Goal: Task Accomplishment & Management: Manage account settings

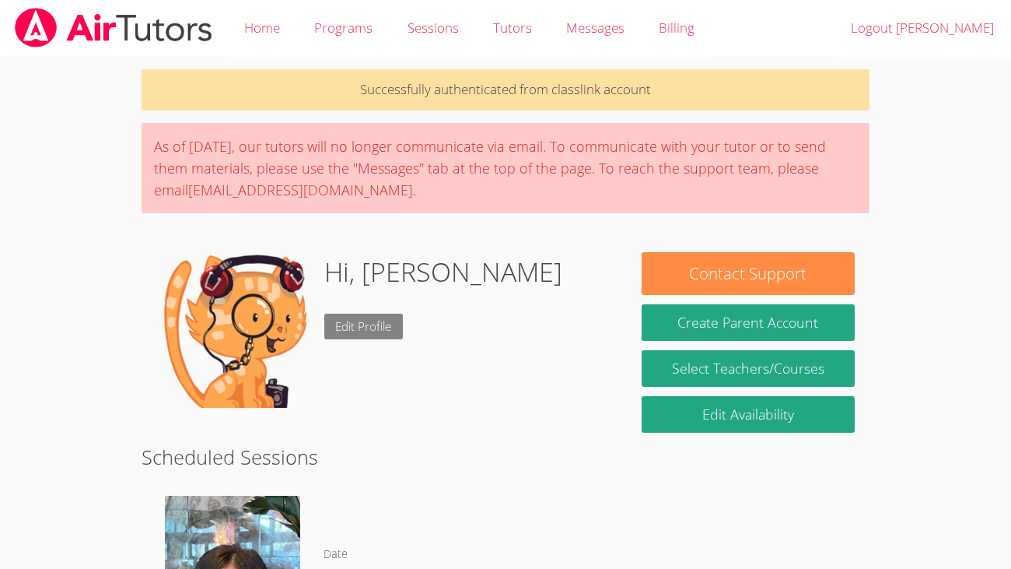
click at [349, 327] on link "Edit Profile" at bounding box center [363, 326] width 79 height 26
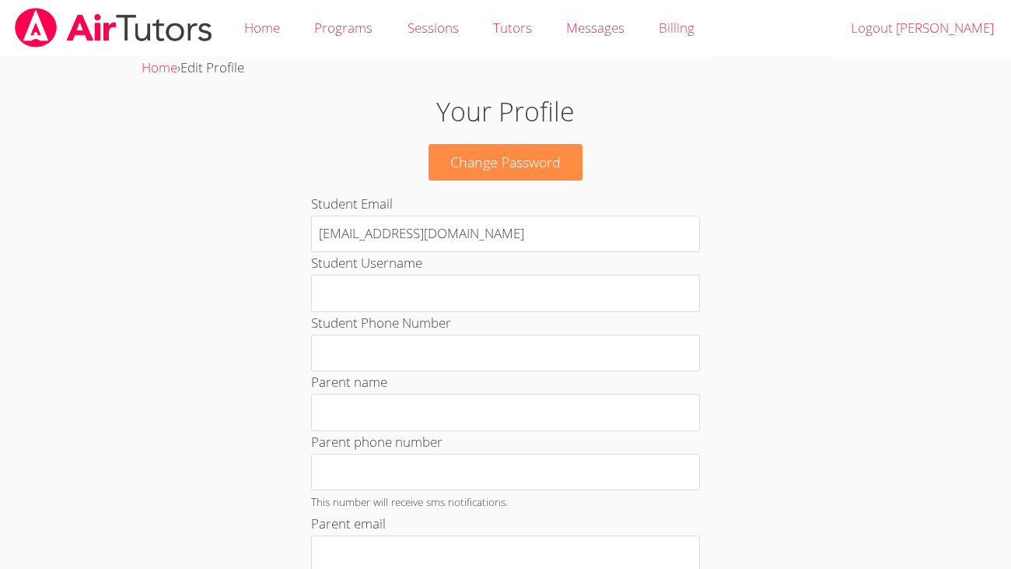
click at [580, 207] on div "Student Email 370284@ecisd.school" at bounding box center [505, 222] width 389 height 59
click at [558, 152] on link "Change Password" at bounding box center [506, 162] width 154 height 37
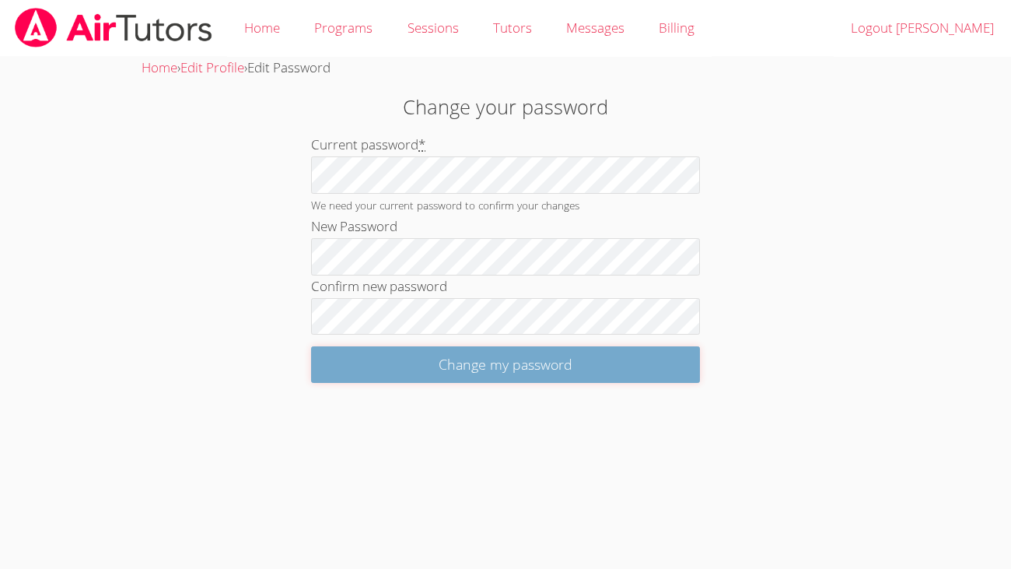
click at [462, 376] on input "Change my password" at bounding box center [505, 364] width 389 height 37
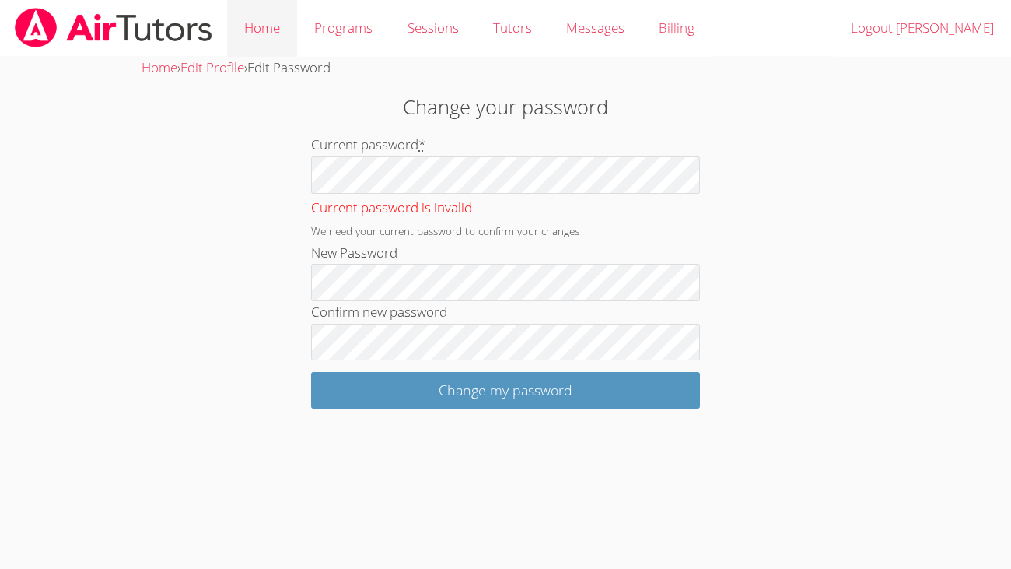
click at [264, 23] on link "Home" at bounding box center [262, 28] width 70 height 57
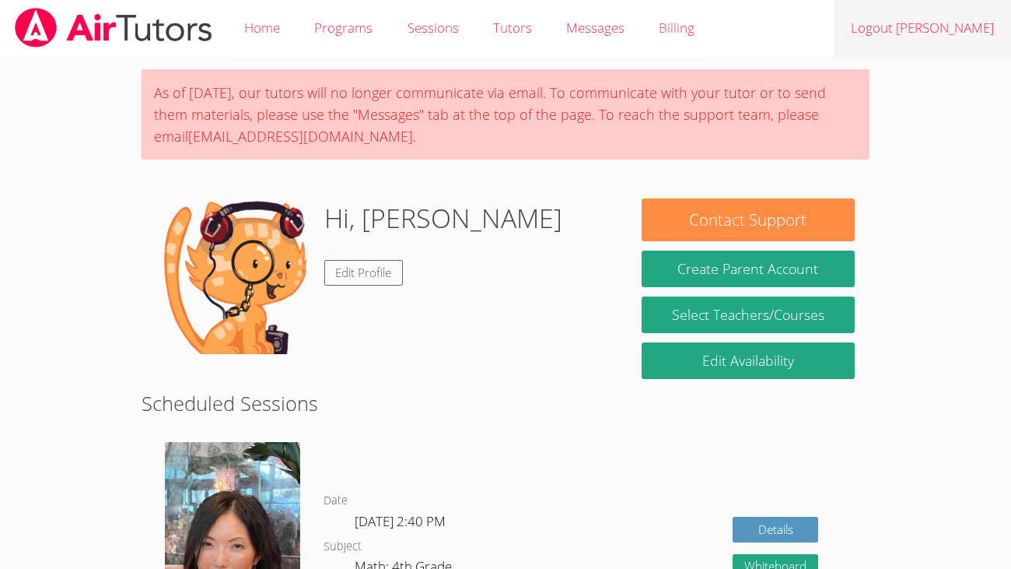
click at [940, 31] on link "Logout [PERSON_NAME]" at bounding box center [922, 28] width 177 height 57
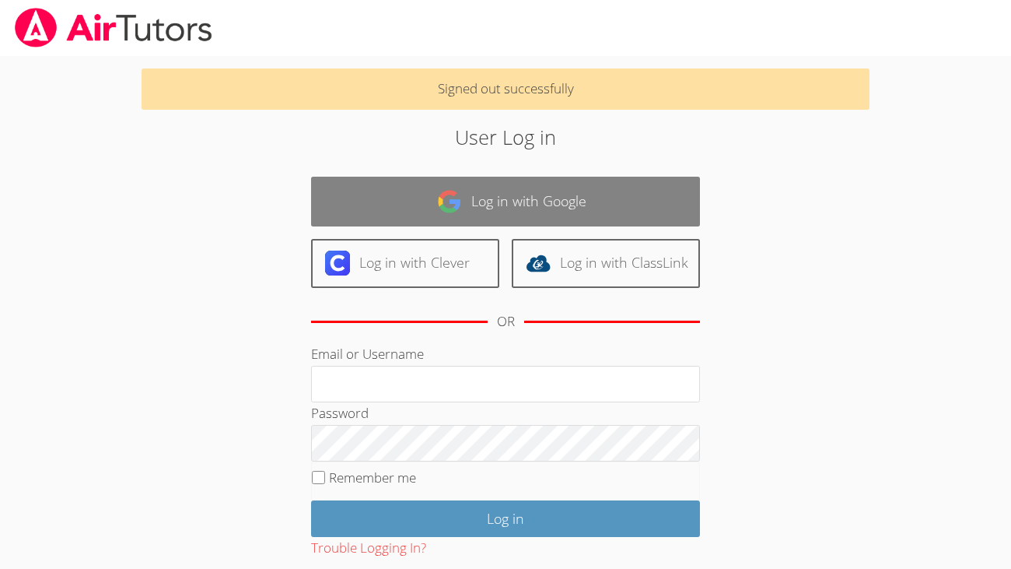
click at [572, 202] on link "Log in with Google" at bounding box center [505, 201] width 389 height 49
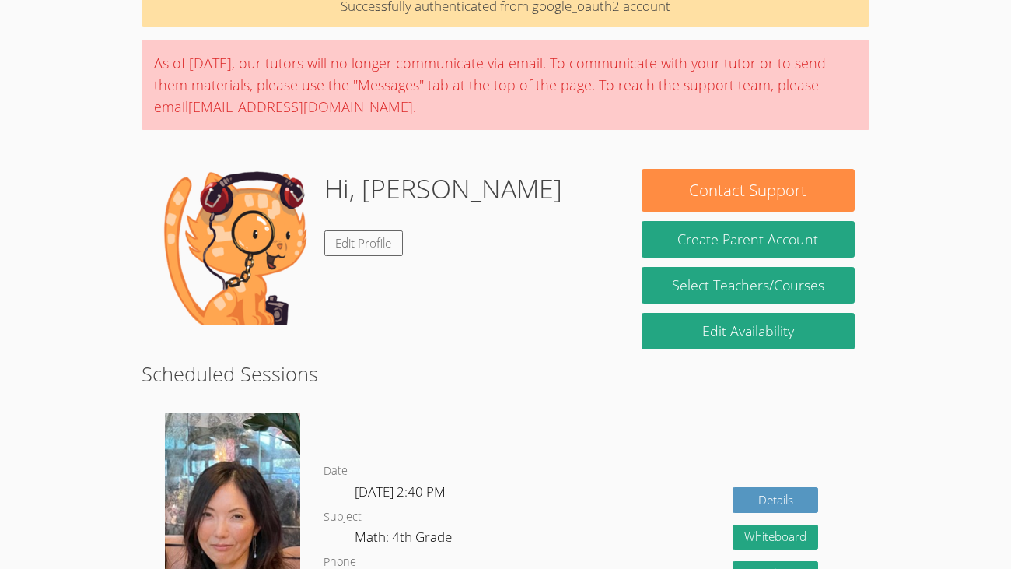
scroll to position [82, 0]
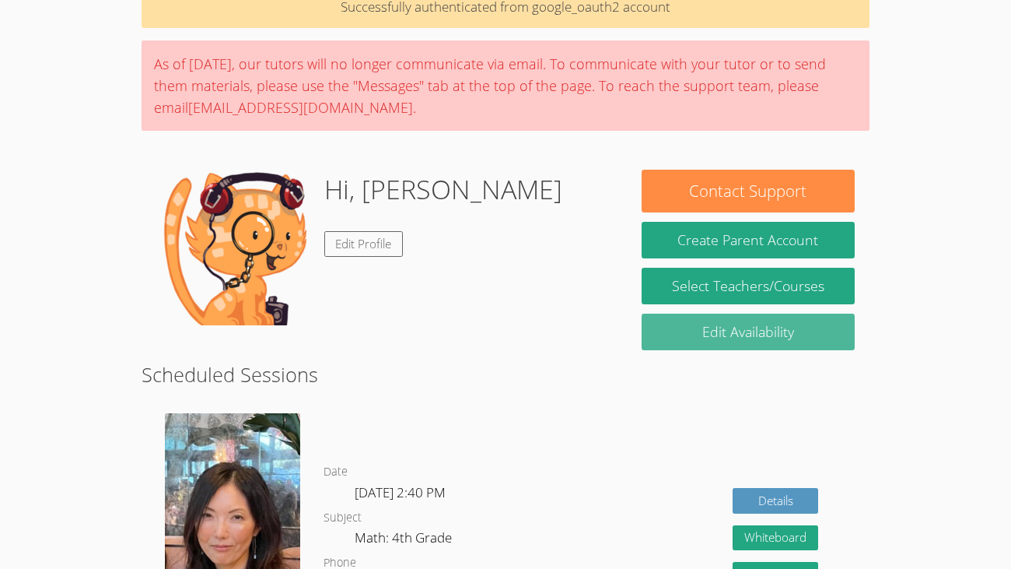
click at [773, 337] on link "Edit Availability" at bounding box center [749, 331] width 214 height 37
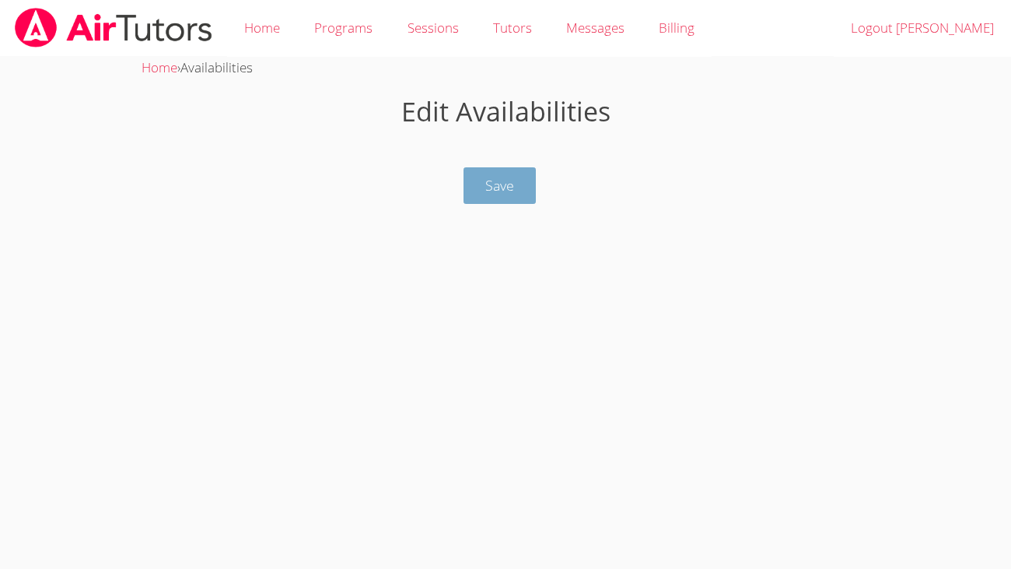
click at [471, 201] on button "Save" at bounding box center [500, 185] width 72 height 37
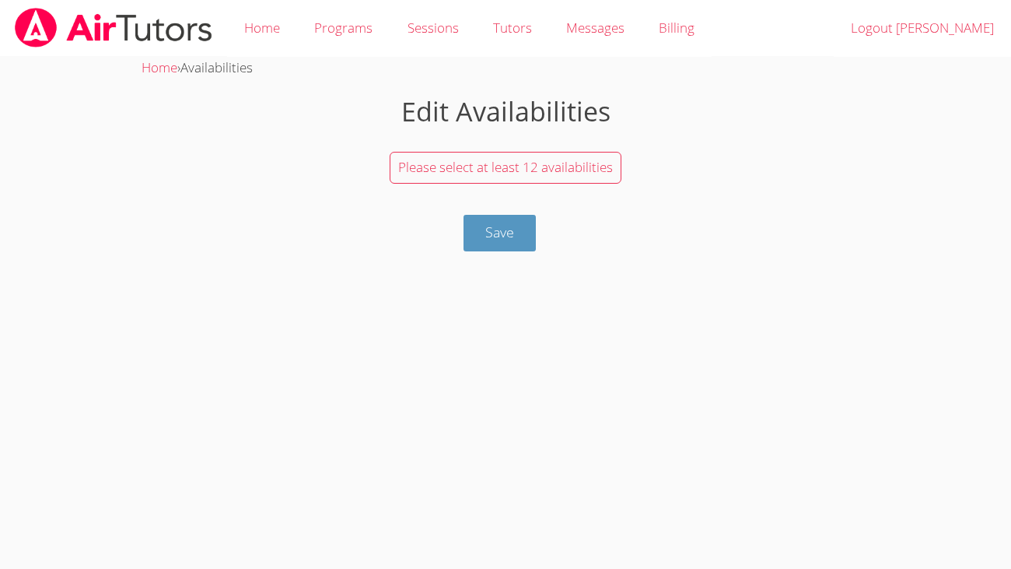
click at [499, 172] on span "Please select at least 12 availabilities" at bounding box center [505, 167] width 215 height 18
click at [166, 68] on link "Home" at bounding box center [160, 67] width 36 height 18
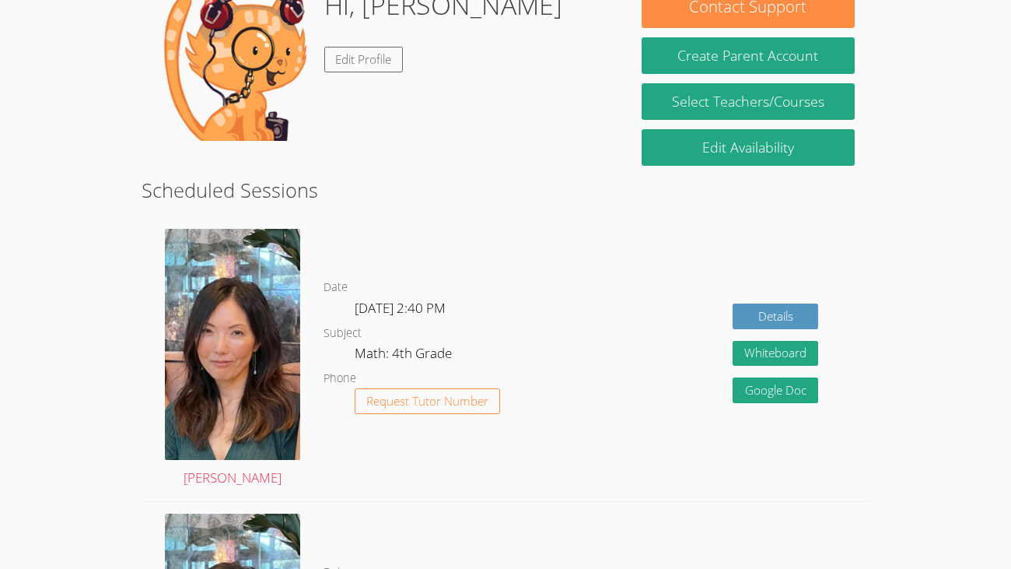
scroll to position [225, 0]
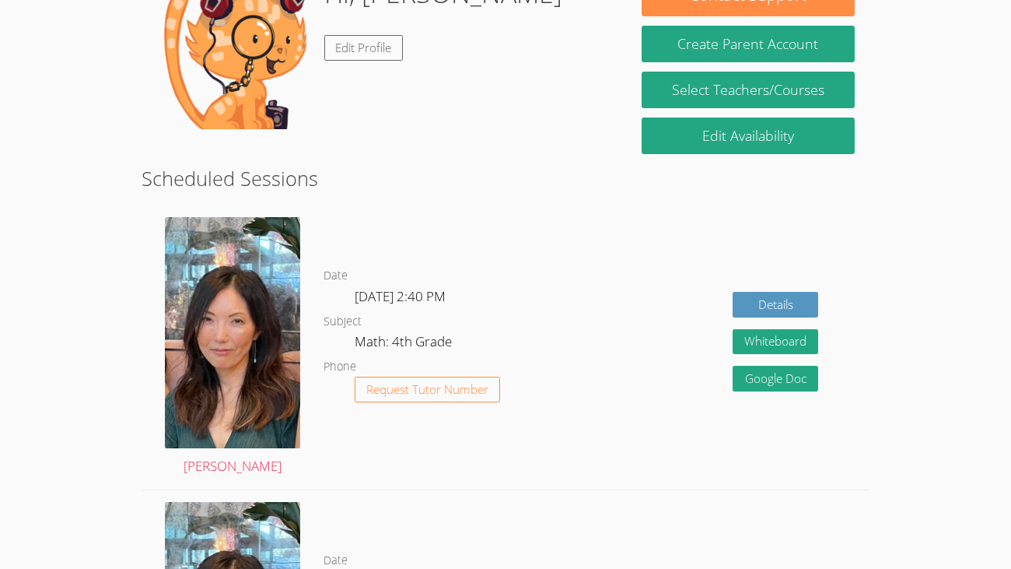
click at [800, 345] on button "Whiteboard" at bounding box center [776, 342] width 86 height 26
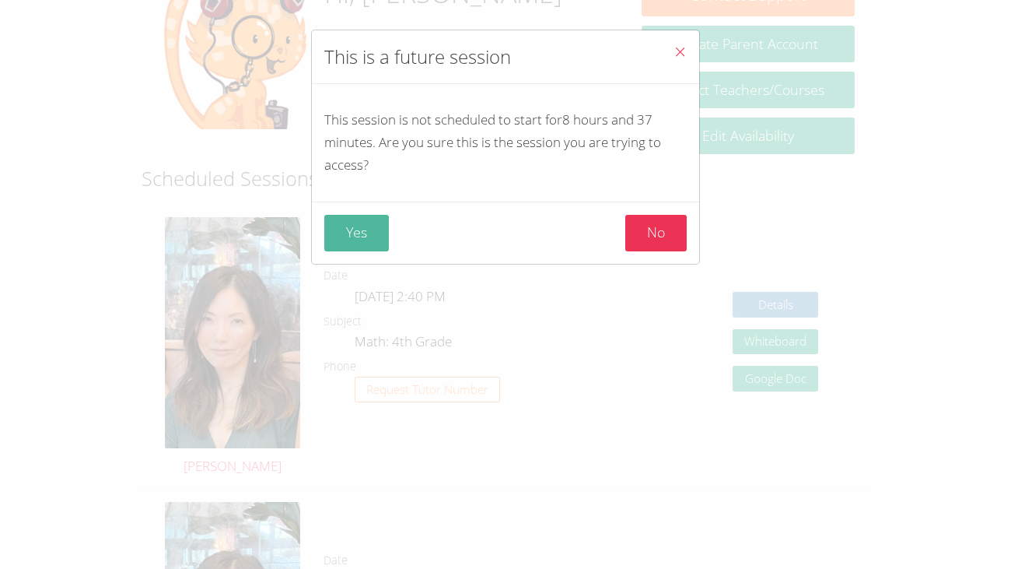
click at [380, 220] on button "Yes" at bounding box center [356, 233] width 65 height 37
